Goal: Task Accomplishment & Management: Manage account settings

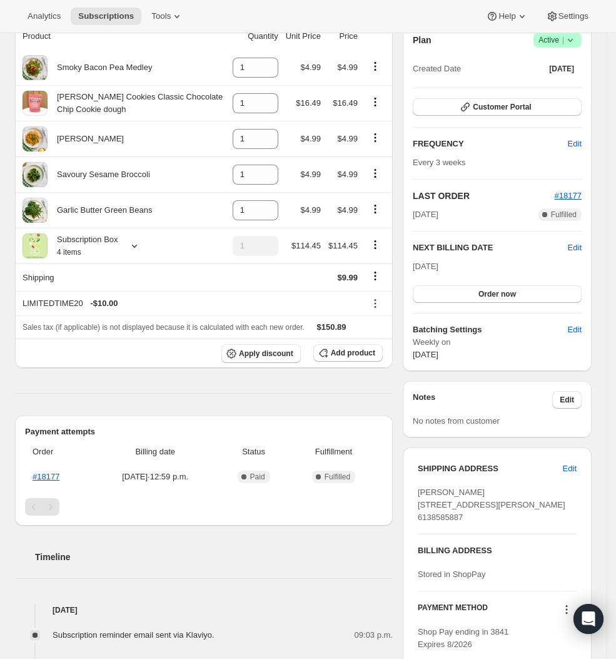
scroll to position [88, 0]
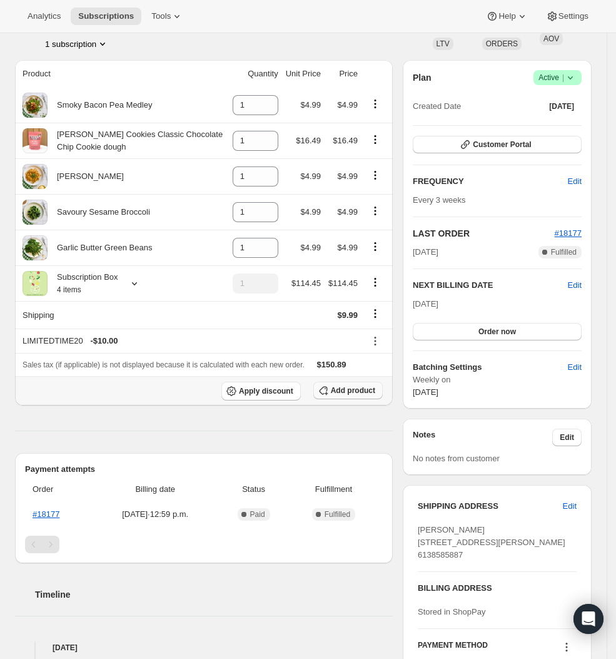
click at [363, 388] on span "Add product" at bounding box center [353, 390] width 44 height 10
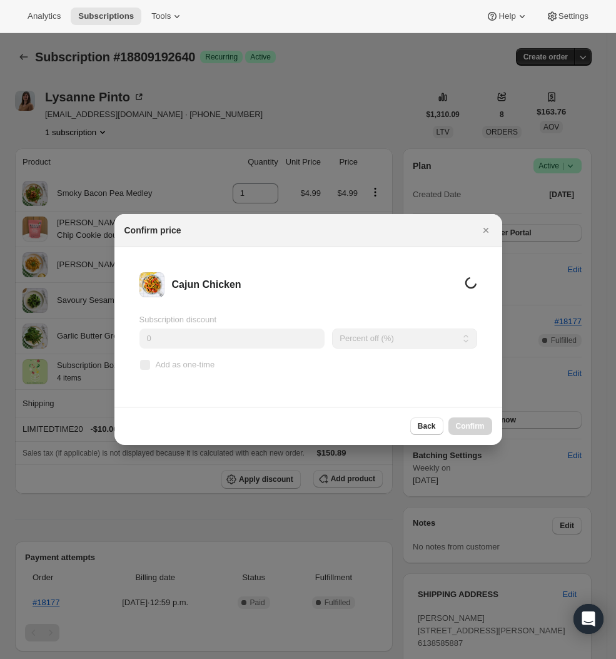
scroll to position [0, 0]
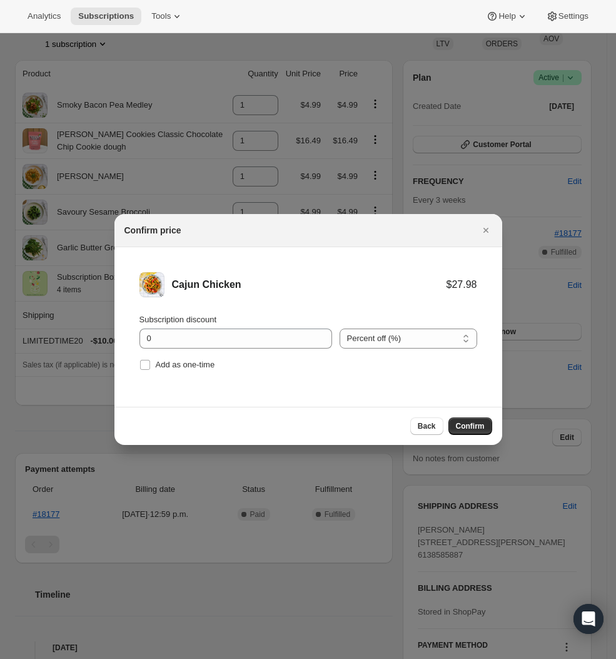
click at [174, 374] on li "Cajun Chicken $27.98 Subscription discount 0 Percent off (%) Amount off ($) Per…" at bounding box center [308, 322] width 388 height 151
click at [185, 362] on span "Add as one-time" at bounding box center [185, 364] width 59 height 9
click at [150, 362] on input "Add as one-time" at bounding box center [145, 365] width 10 height 10
checkbox input "true"
click at [195, 338] on input "0" at bounding box center [226, 338] width 174 height 20
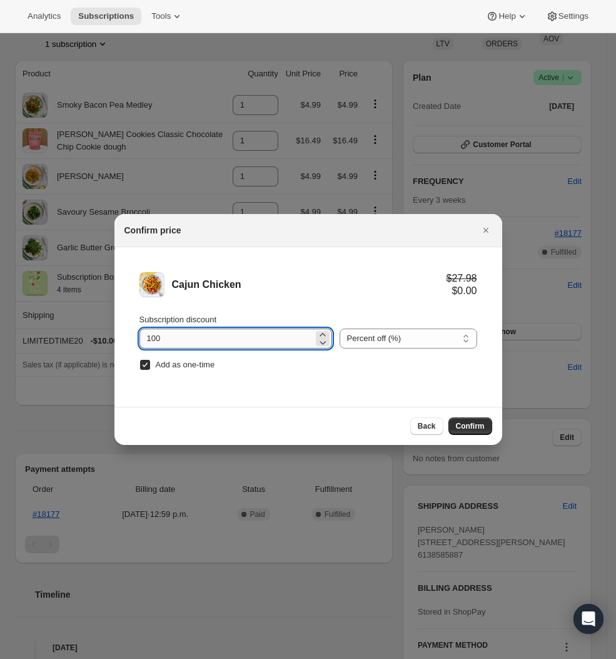
type input "100"
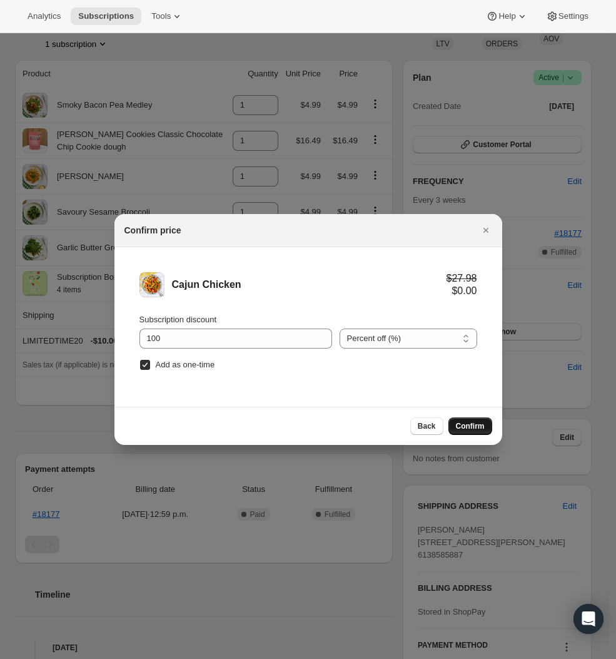
click at [470, 430] on span "Confirm" at bounding box center [470, 426] width 29 height 10
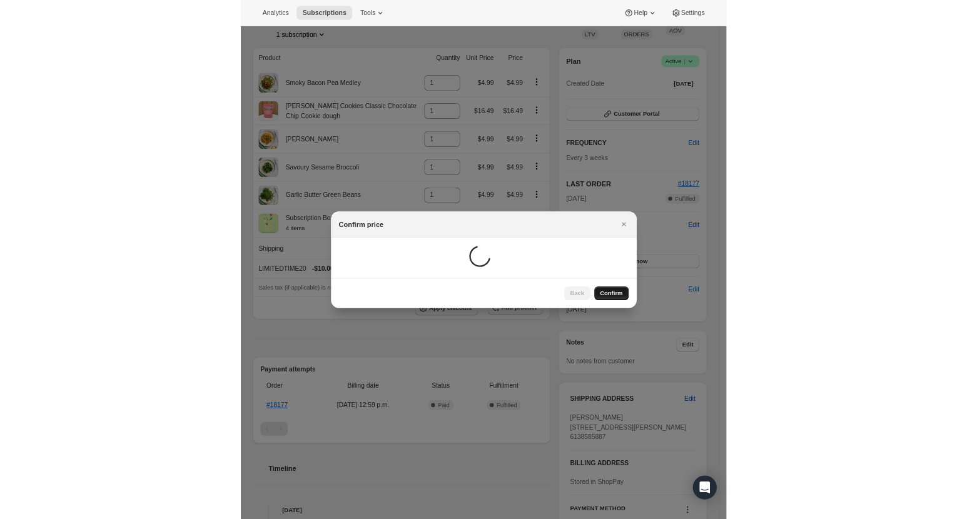
scroll to position [33, 0]
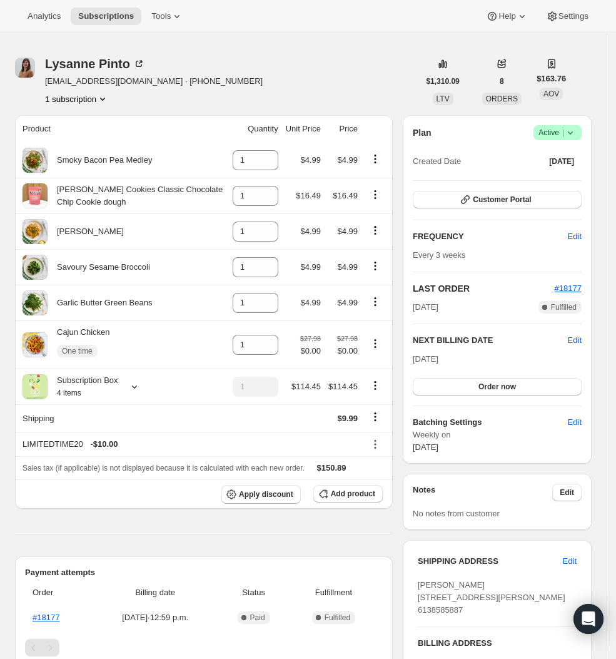
click at [18, 79] on div at bounding box center [25, 82] width 20 height 48
click at [25, 70] on img "Lysanne Pinto" at bounding box center [25, 68] width 20 height 20
click at [452, 587] on span "Lysanne Pinto 33 DURBIN CRT KANATA ON, K2L 3T7 Canada 6138585887" at bounding box center [492, 597] width 148 height 34
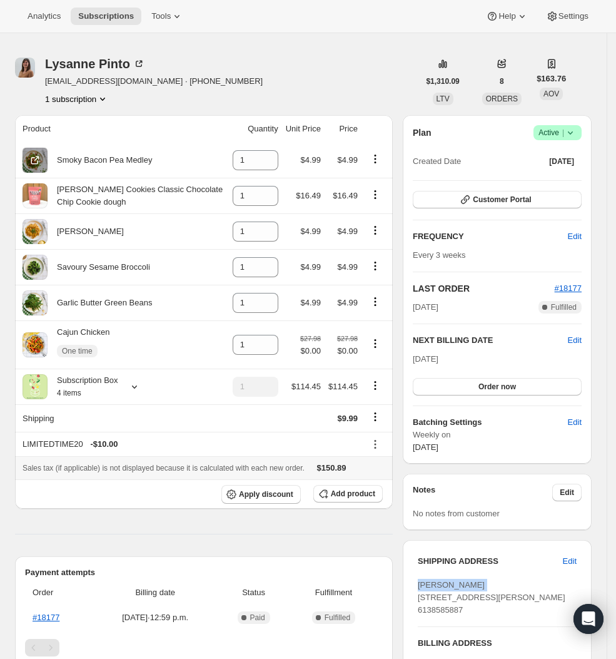
copy span "Lysanne Pinto"
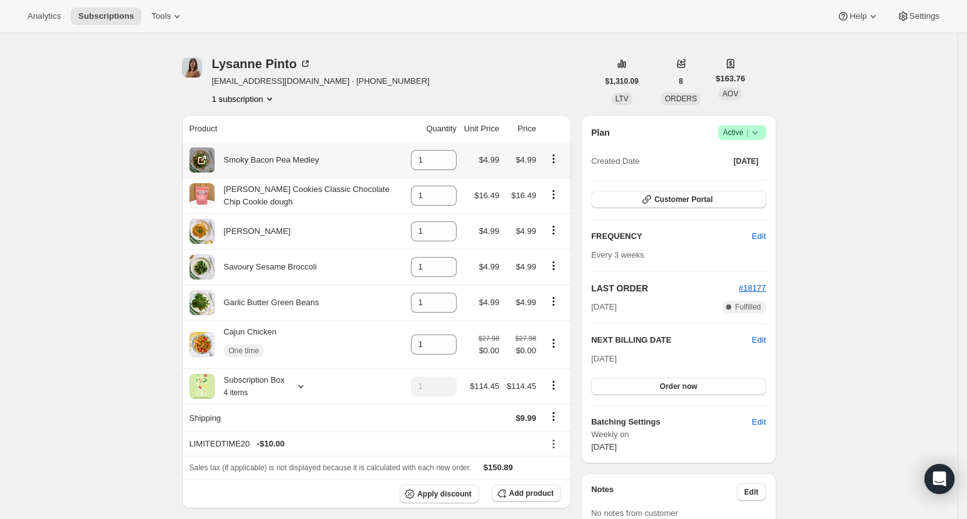
scroll to position [373, 0]
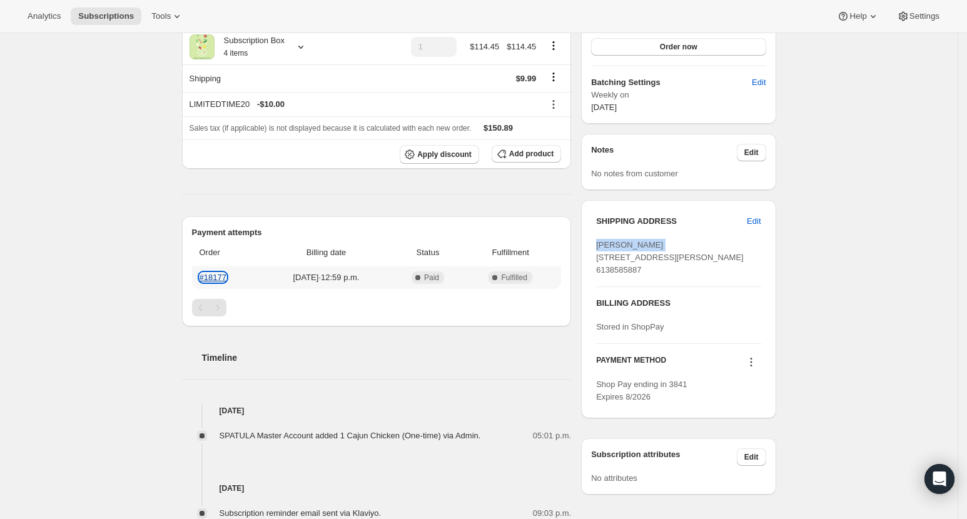
click at [215, 275] on link "#18177" at bounding box center [213, 277] width 27 height 9
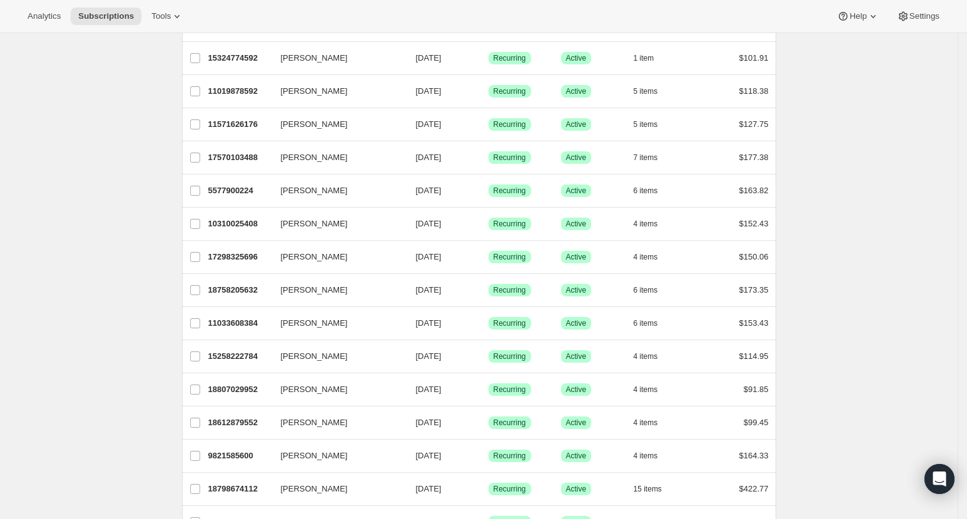
scroll to position [1344, 0]
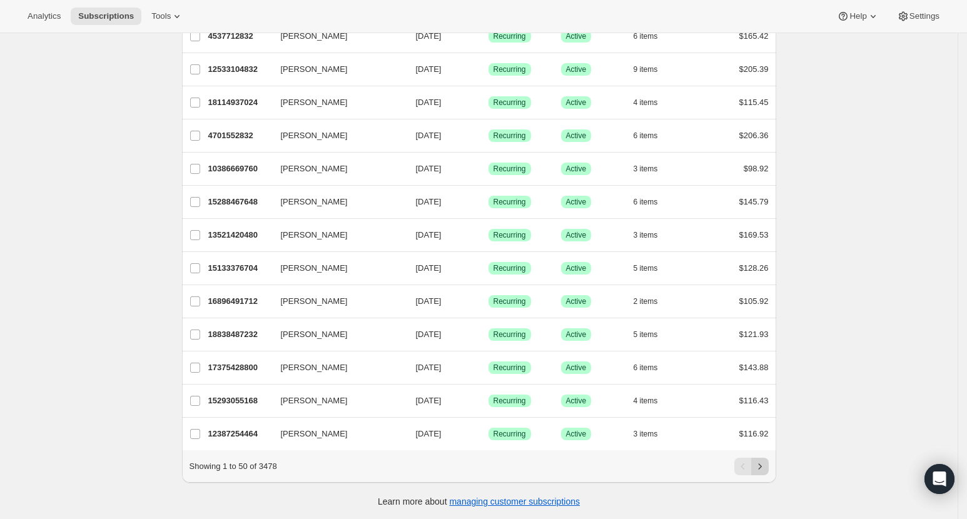
click at [624, 463] on icon "Next" at bounding box center [760, 466] width 13 height 13
click at [624, 465] on button "Next" at bounding box center [760, 467] width 18 height 18
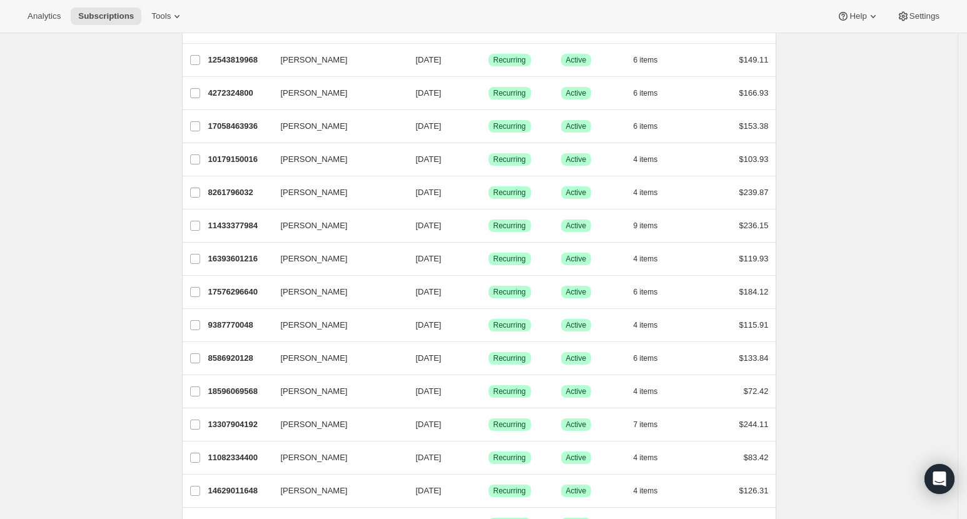
scroll to position [250, 0]
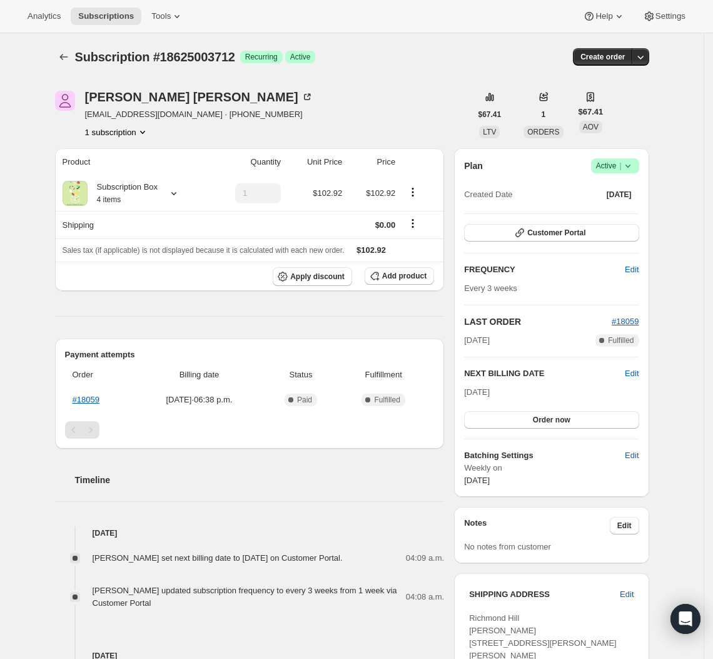
scroll to position [223, 0]
